Goal: Check status: Check status

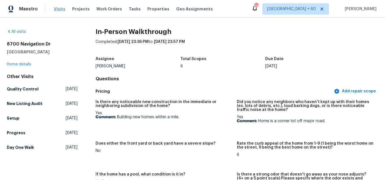
click at [59, 9] on span "Visits" at bounding box center [60, 9] width 12 height 6
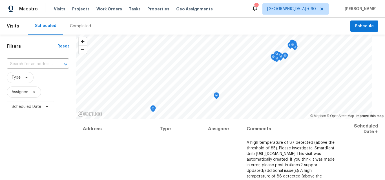
click at [80, 28] on div "Completed" at bounding box center [80, 26] width 21 height 6
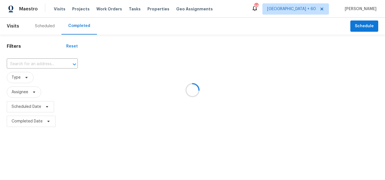
click at [20, 64] on div at bounding box center [192, 90] width 385 height 180
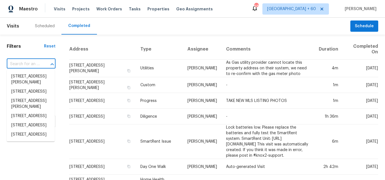
click at [20, 64] on input "text" at bounding box center [23, 64] width 33 height 9
paste input "[STREET_ADDRESS][PERSON_NAME]"
type input "[STREET_ADDRESS][PERSON_NAME]"
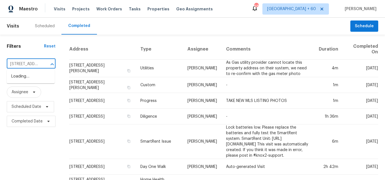
scroll to position [0, 37]
click at [29, 73] on li "[STREET_ADDRESS][PERSON_NAME]" at bounding box center [31, 79] width 48 height 15
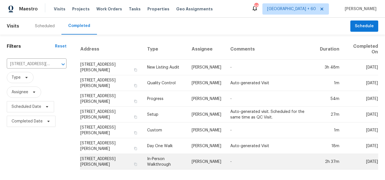
click at [158, 164] on td "In-Person Walkthrough" at bounding box center [164, 162] width 45 height 16
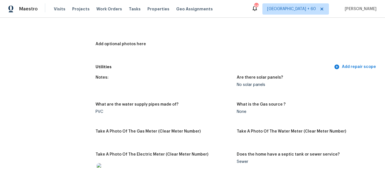
scroll to position [225, 0]
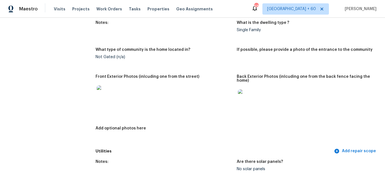
click at [105, 87] on img at bounding box center [106, 95] width 18 height 18
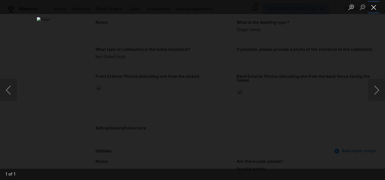
click at [373, 9] on button "Close lightbox" at bounding box center [373, 7] width 11 height 10
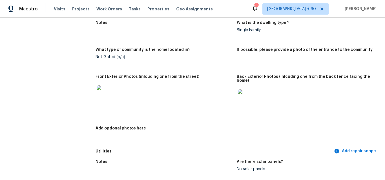
click at [239, 99] on img at bounding box center [247, 99] width 18 height 18
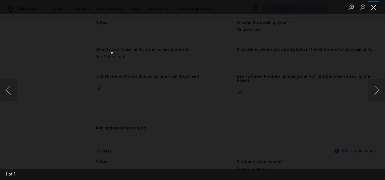
click at [372, 9] on button "Close lightbox" at bounding box center [373, 7] width 11 height 10
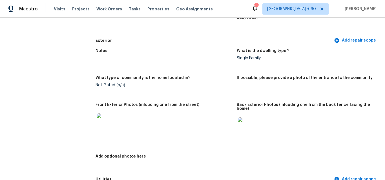
scroll to position [56, 0]
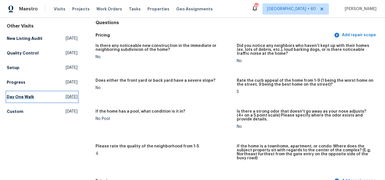
click at [30, 94] on h5 "Day One Walk" at bounding box center [20, 97] width 27 height 6
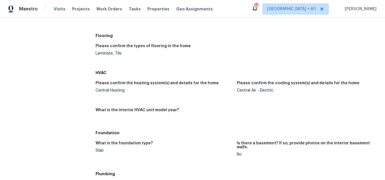
scroll to position [653, 0]
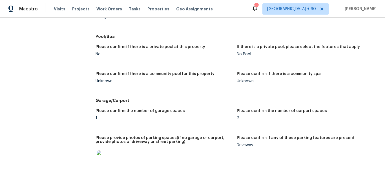
click at [101, 151] on img at bounding box center [106, 160] width 18 height 18
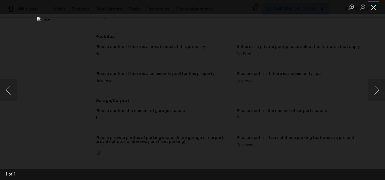
click at [373, 7] on button "Close lightbox" at bounding box center [373, 7] width 11 height 10
